Goal: Information Seeking & Learning: Learn about a topic

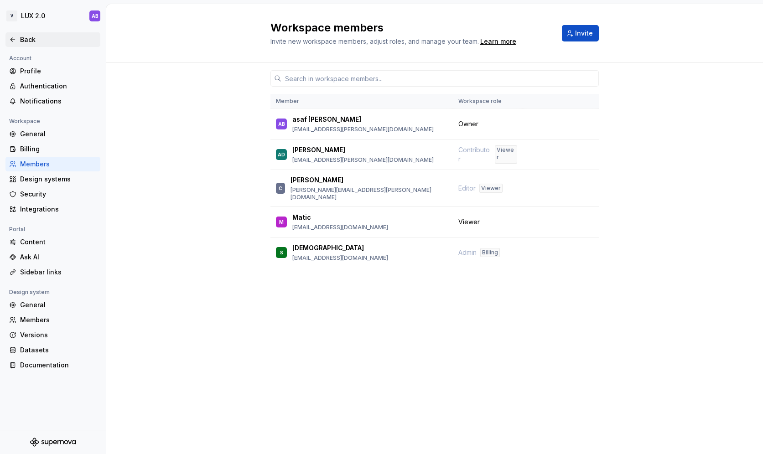
click at [12, 39] on icon at bounding box center [12, 39] width 7 height 7
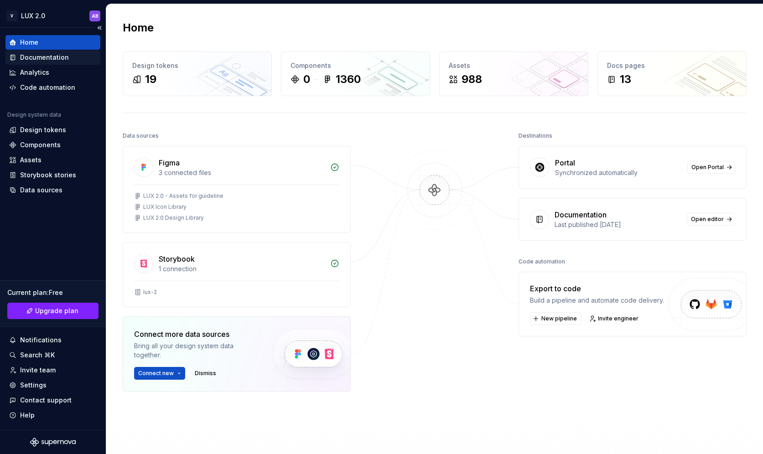
click at [31, 61] on div "Documentation" at bounding box center [44, 57] width 49 height 9
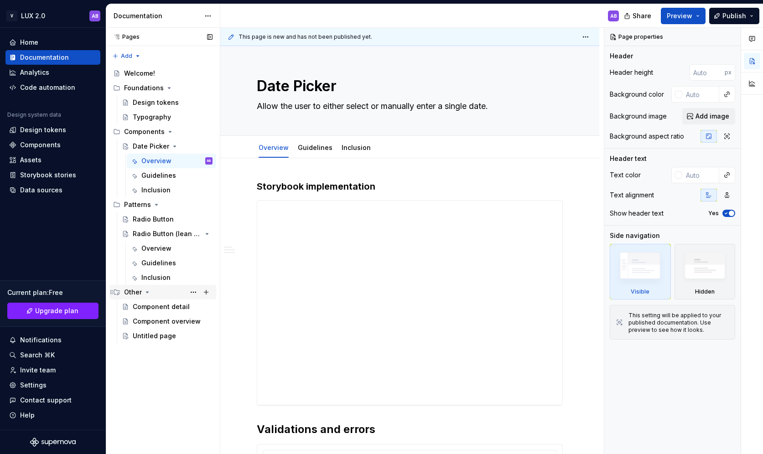
click at [144, 293] on icon "Page tree" at bounding box center [147, 292] width 7 height 7
click at [159, 105] on div "Design tokens" at bounding box center [156, 102] width 46 height 9
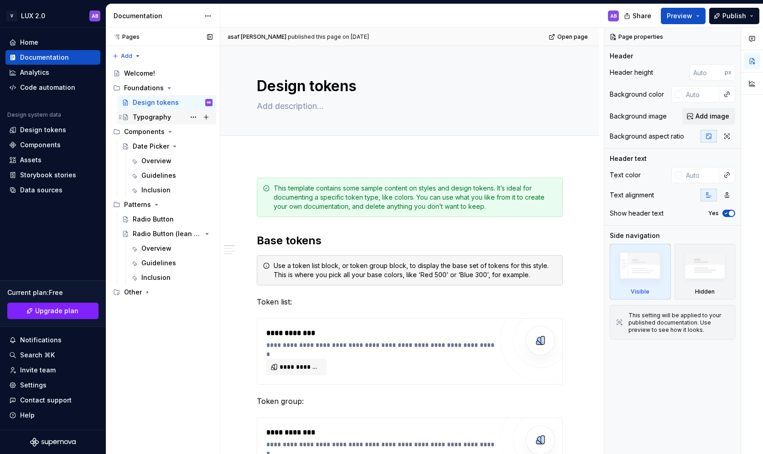
click at [156, 120] on div "Typography" at bounding box center [152, 117] width 38 height 9
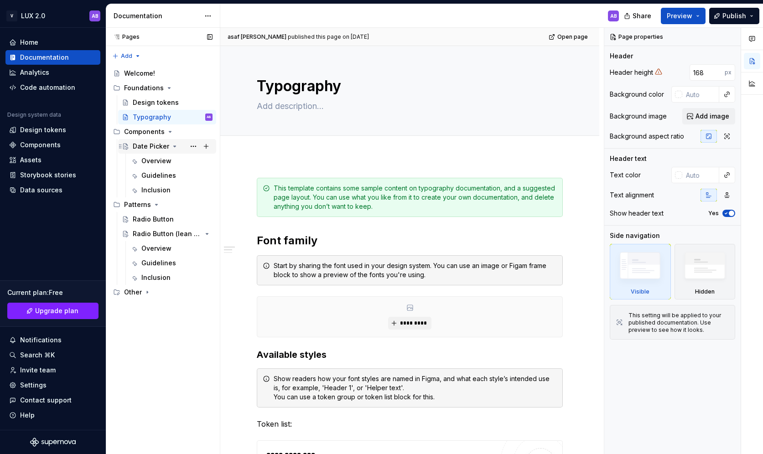
click at [148, 149] on div "Date Picker" at bounding box center [151, 146] width 36 height 9
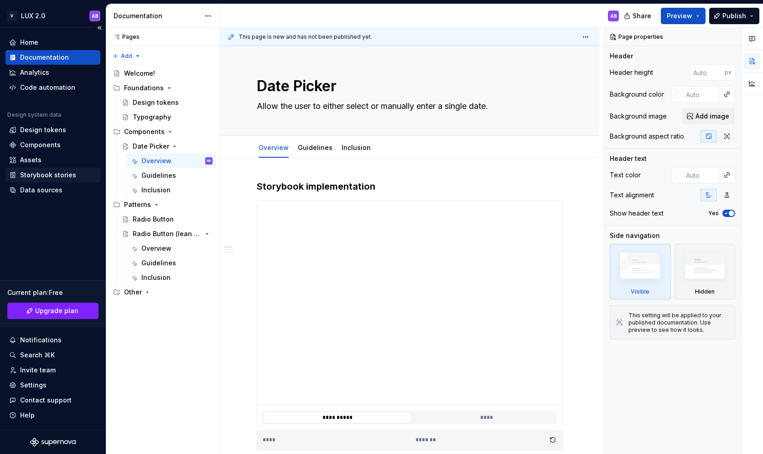
type textarea "*"
click at [54, 176] on div "Storybook stories" at bounding box center [48, 175] width 56 height 9
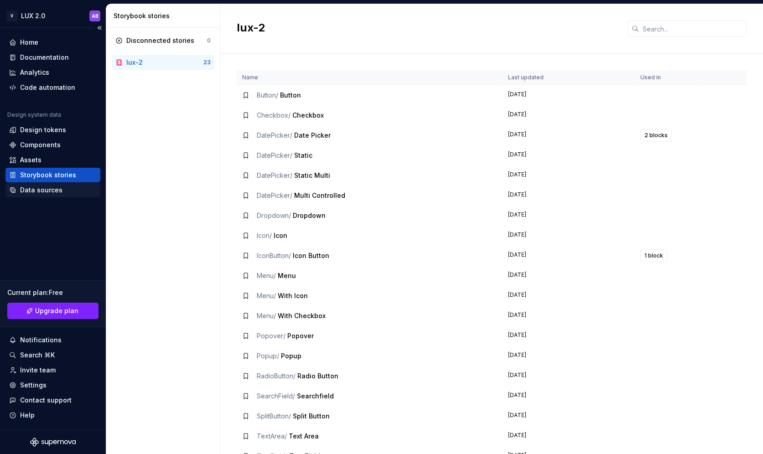
click at [44, 192] on div "Data sources" at bounding box center [41, 190] width 42 height 9
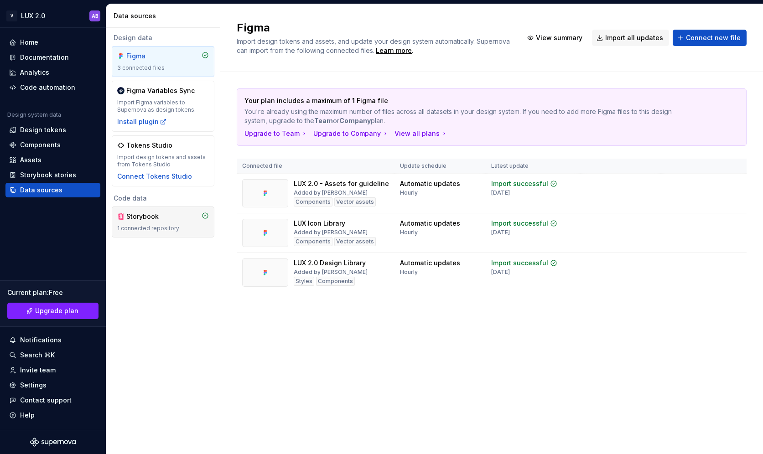
click at [182, 223] on div "Storybook 1 connected repository" at bounding box center [163, 222] width 92 height 20
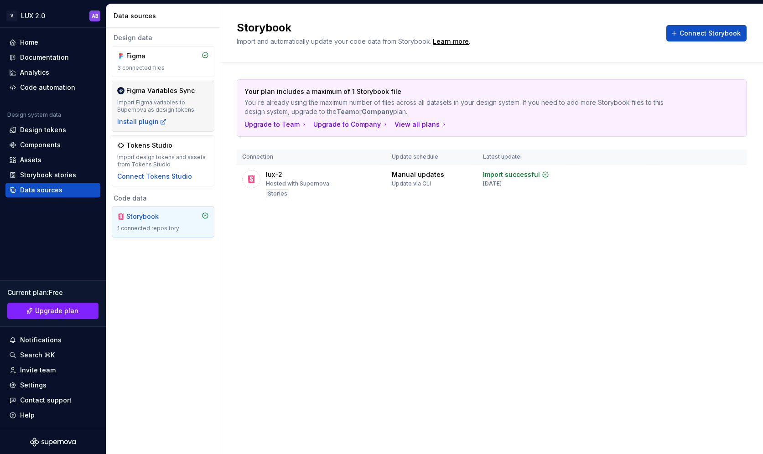
click at [156, 104] on div "Import Figma variables to Supernova as design tokens." at bounding box center [163, 106] width 92 height 15
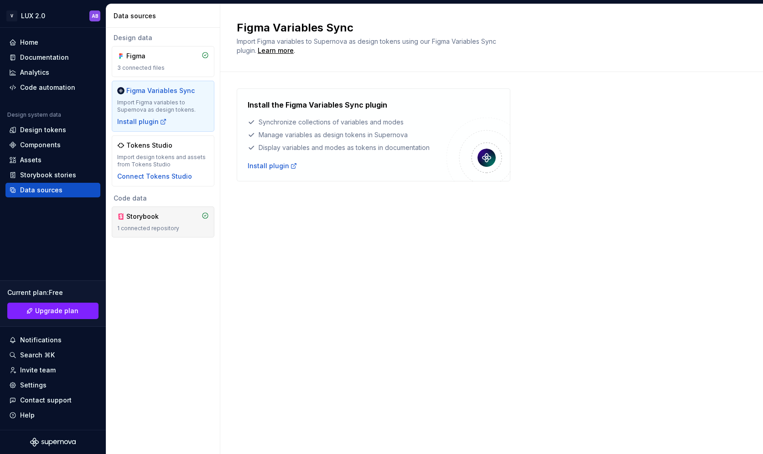
click at [175, 217] on div "Storybook" at bounding box center [163, 216] width 92 height 9
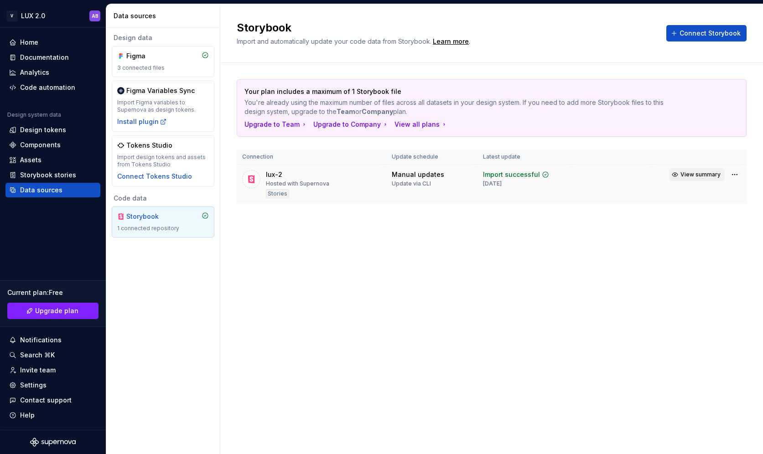
click at [697, 175] on span "View summary" at bounding box center [700, 174] width 40 height 7
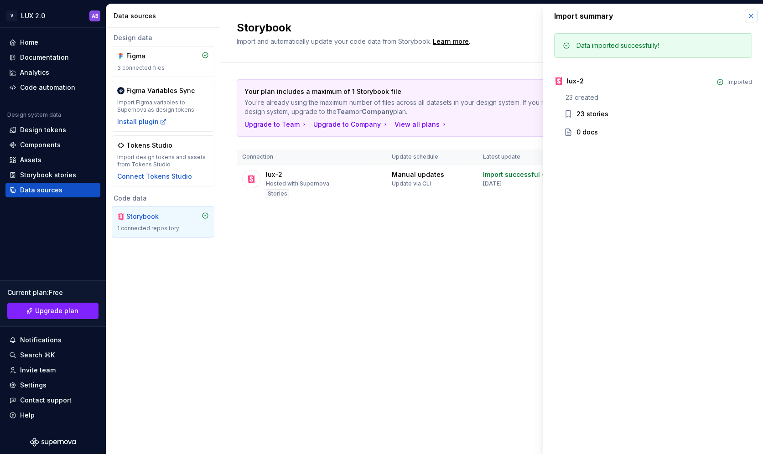
click at [752, 14] on button "button" at bounding box center [751, 16] width 13 height 13
